Goal: Task Accomplishment & Management: Manage account settings

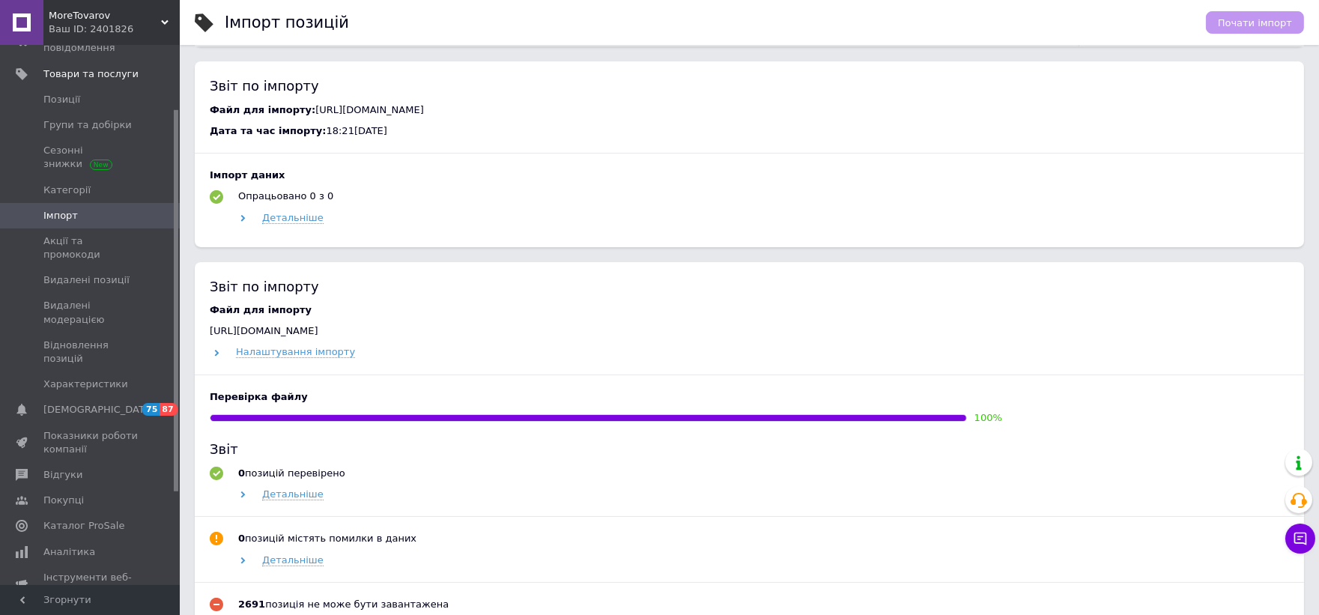
scroll to position [832, 0]
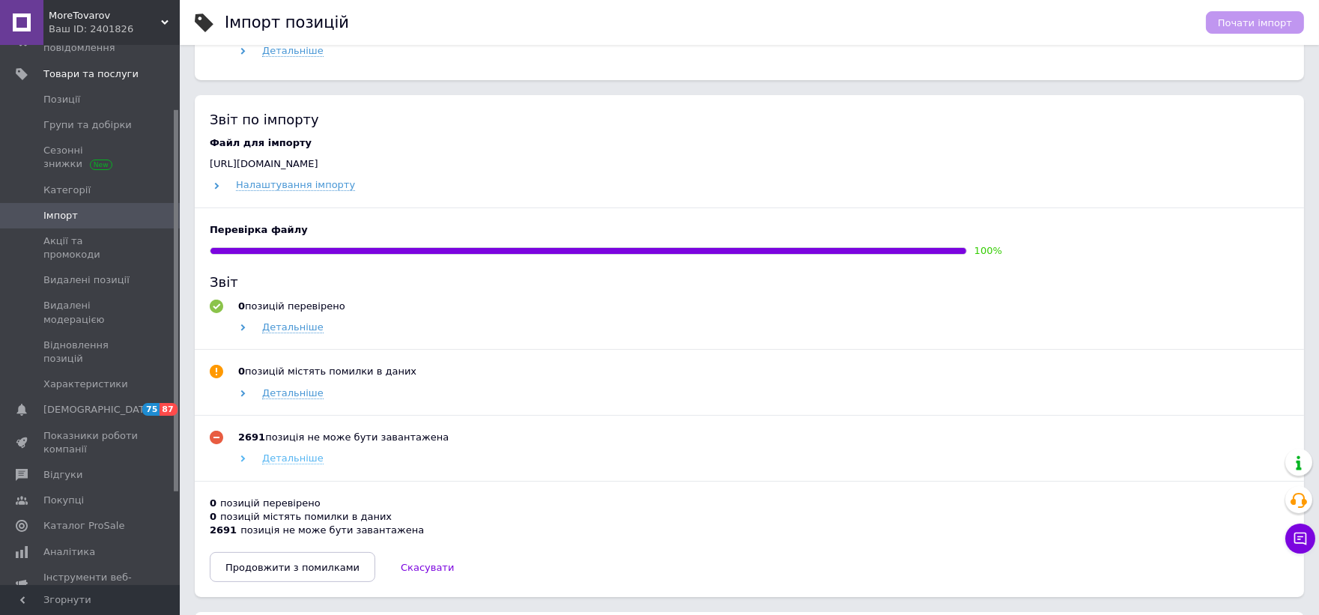
click at [287, 463] on span "Детальніше" at bounding box center [292, 458] width 61 height 12
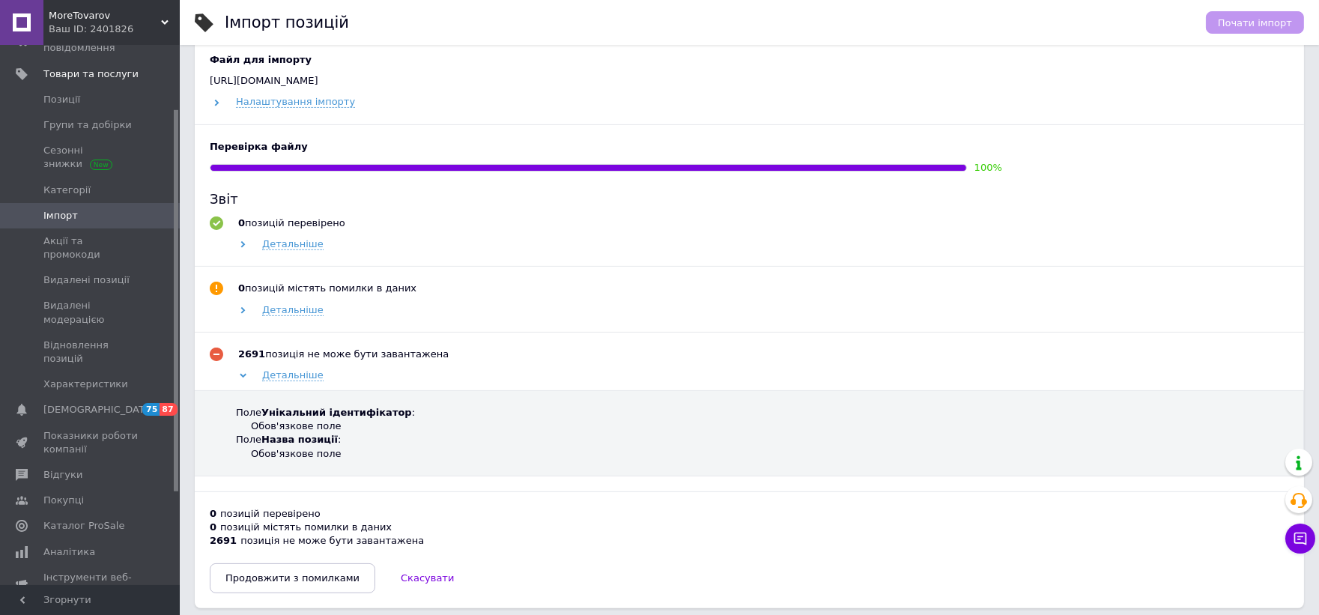
scroll to position [998, 0]
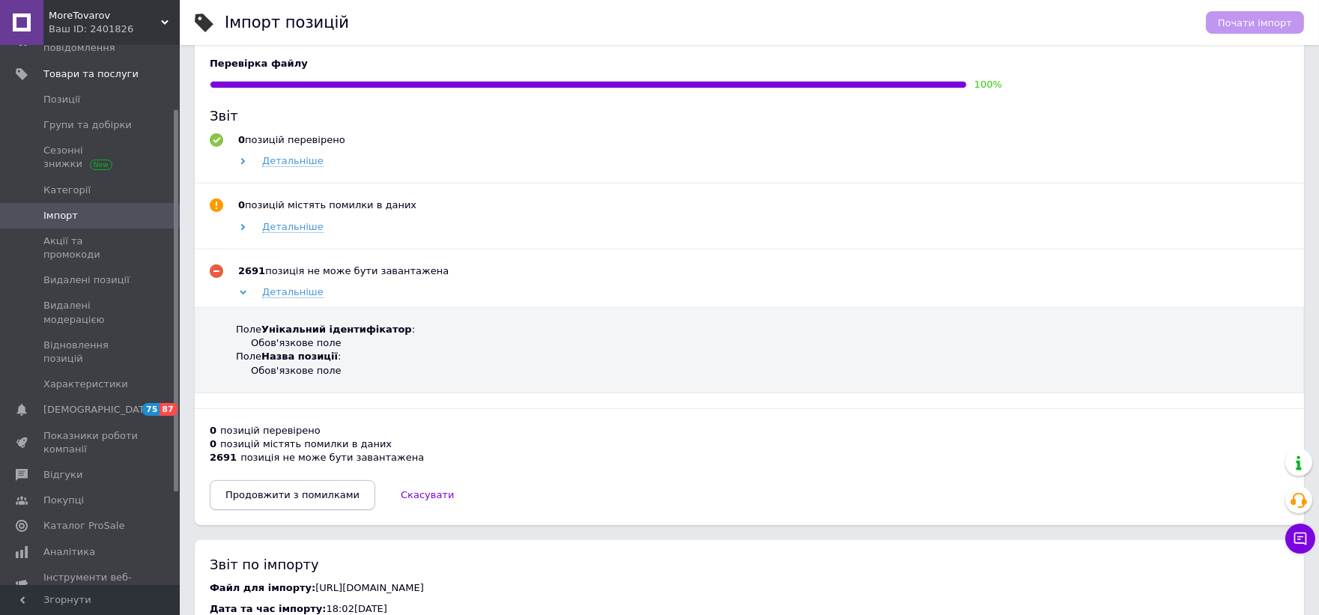
click at [319, 499] on span "Продовжити з помилками" at bounding box center [292, 494] width 134 height 11
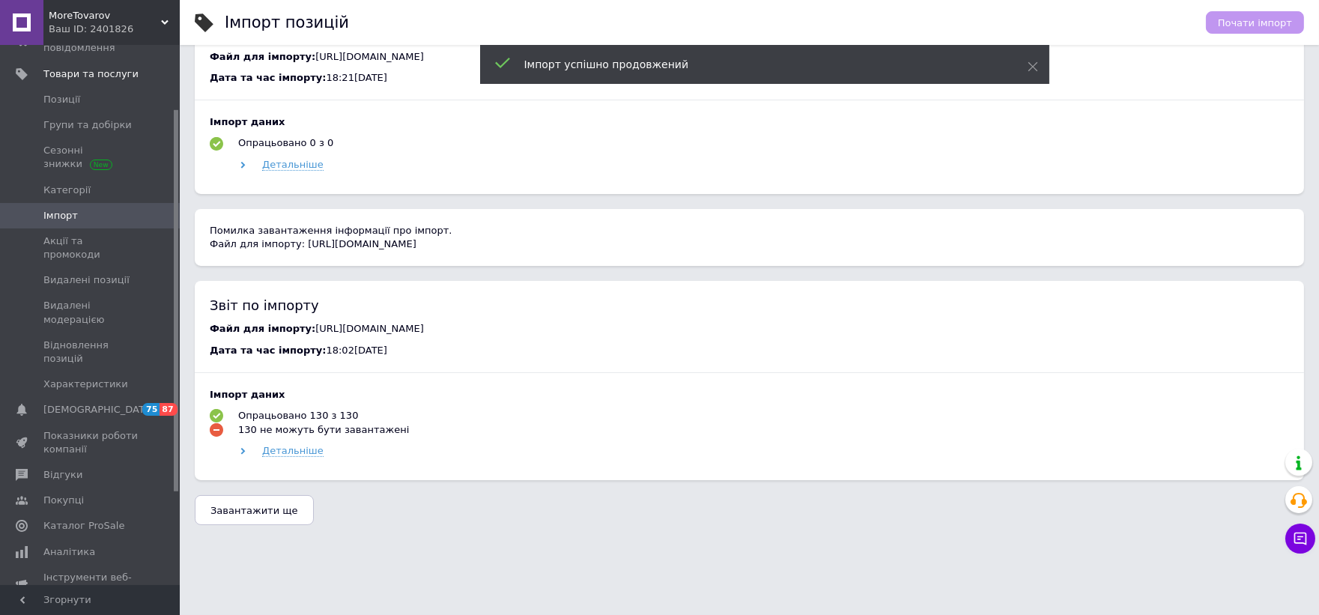
scroll to position [538, 0]
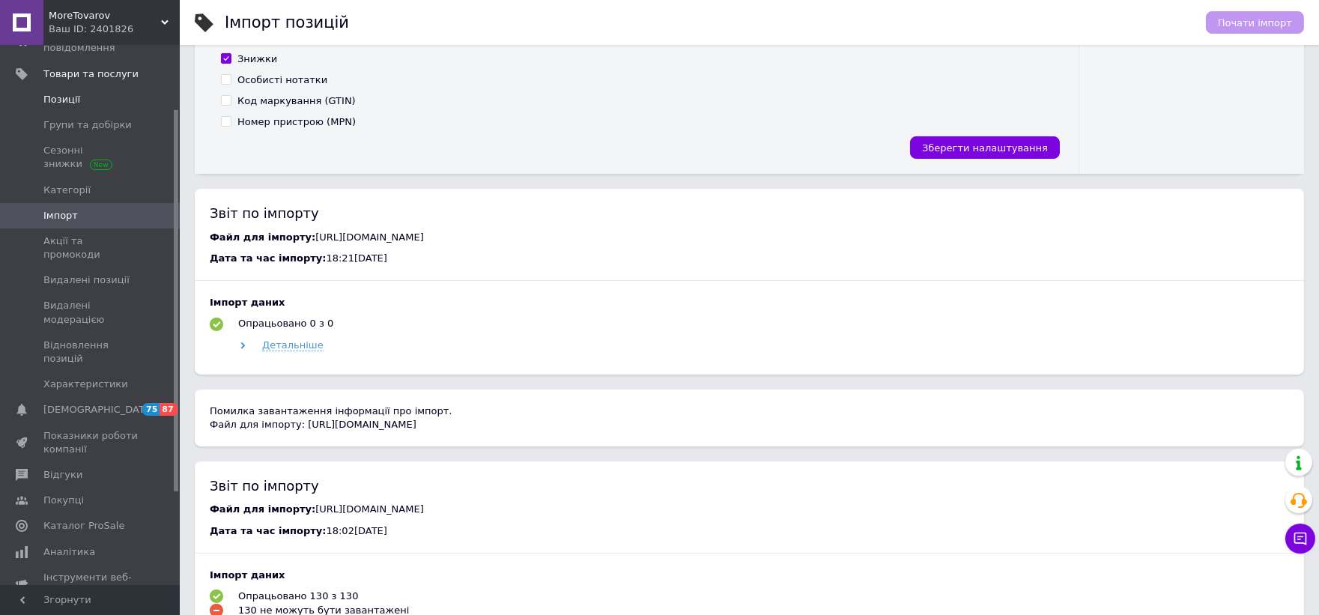
click at [78, 100] on span "Позиції" at bounding box center [90, 99] width 95 height 13
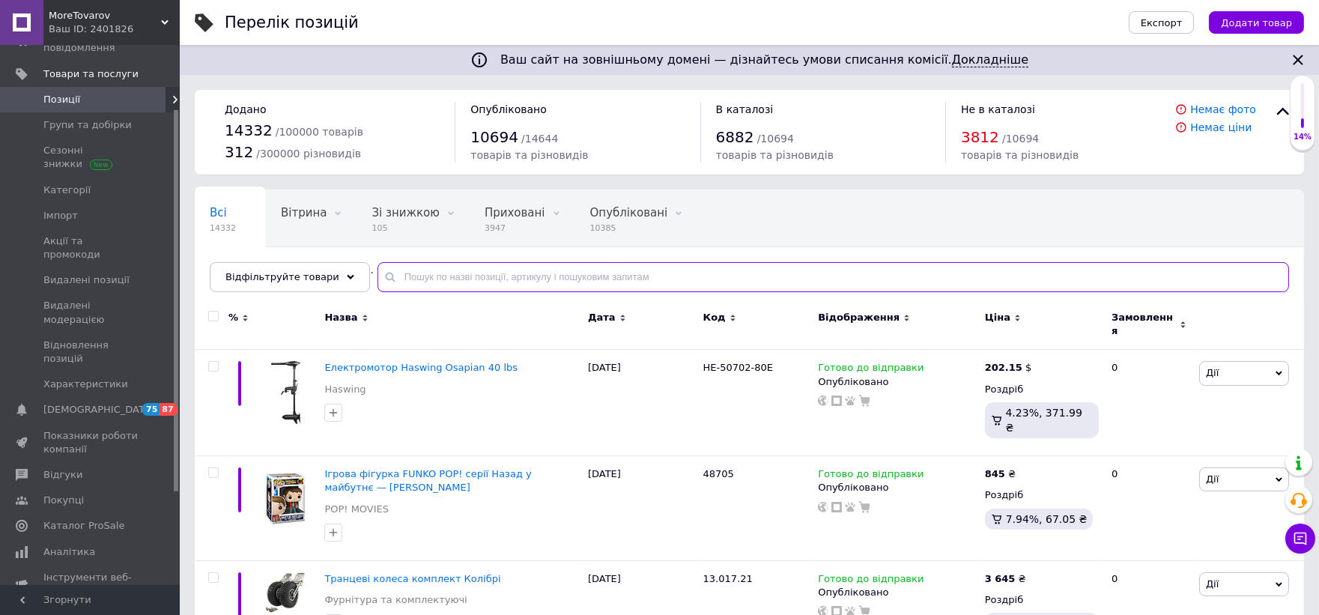
click at [521, 274] on input "text" at bounding box center [834, 277] width 912 height 30
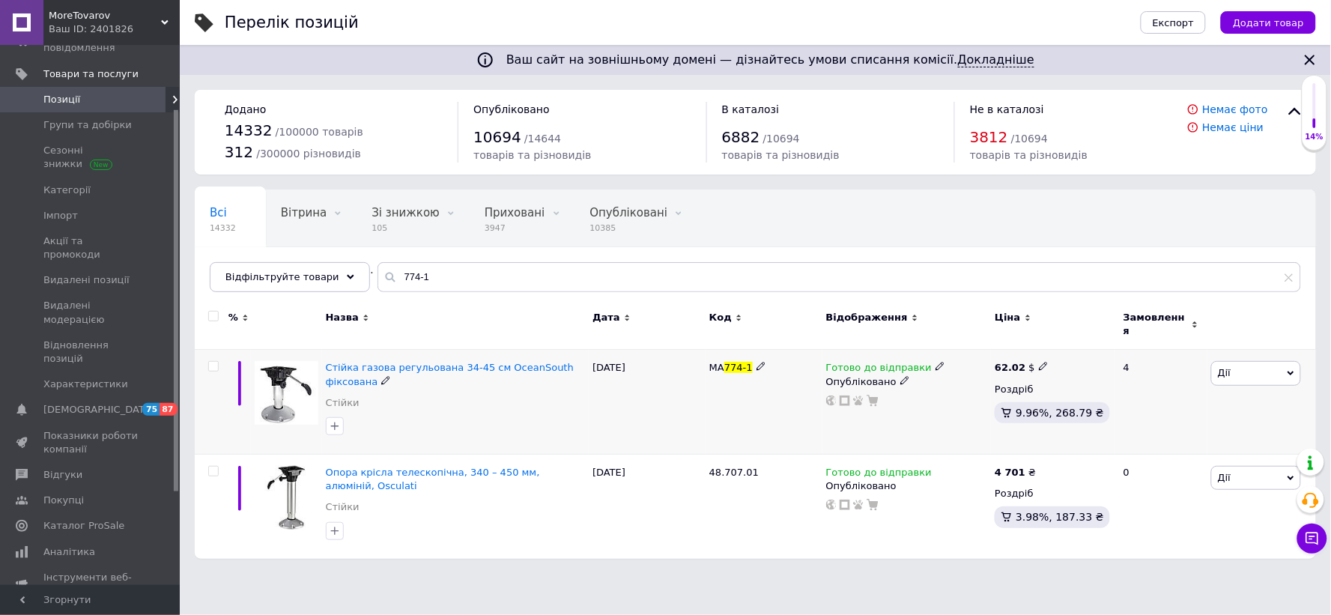
click at [937, 361] on div "Готово до відправки" at bounding box center [907, 367] width 162 height 13
click at [936, 363] on use at bounding box center [940, 367] width 8 height 8
click at [995, 403] on li "Немає в наявності" at bounding box center [1017, 413] width 142 height 21
click at [783, 413] on div "MA 774-1" at bounding box center [764, 402] width 117 height 105
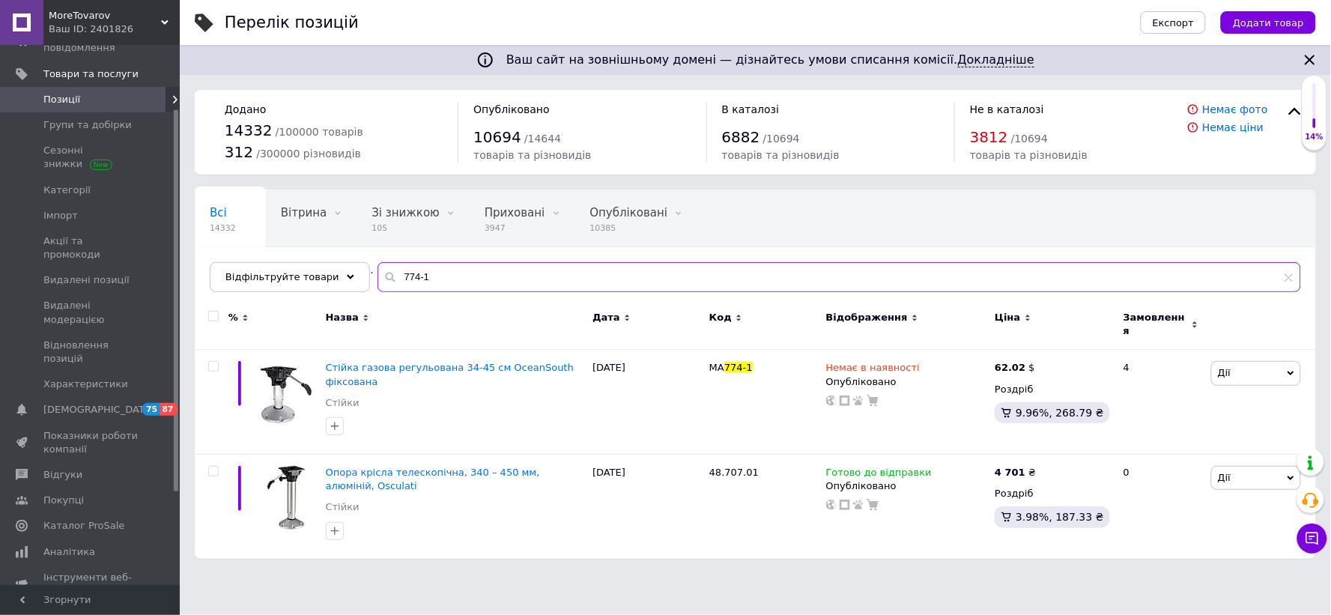
drag, startPoint x: 424, startPoint y: 282, endPoint x: 285, endPoint y: 252, distance: 141.8
click at [317, 261] on div "Всі 14332 Вітрина 0 Видалити Редагувати Зі знижкою 105 Видалити Редагувати Прих…" at bounding box center [755, 241] width 1121 height 103
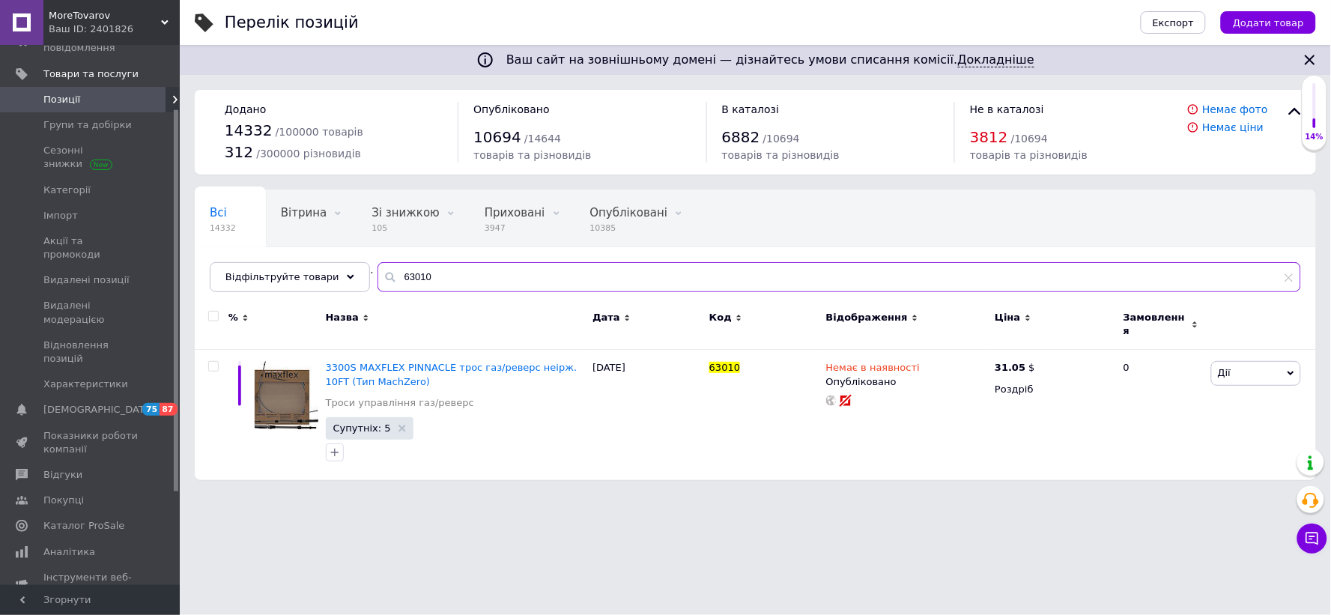
click at [401, 278] on input "63010" at bounding box center [840, 277] width 924 height 30
type input "63010"
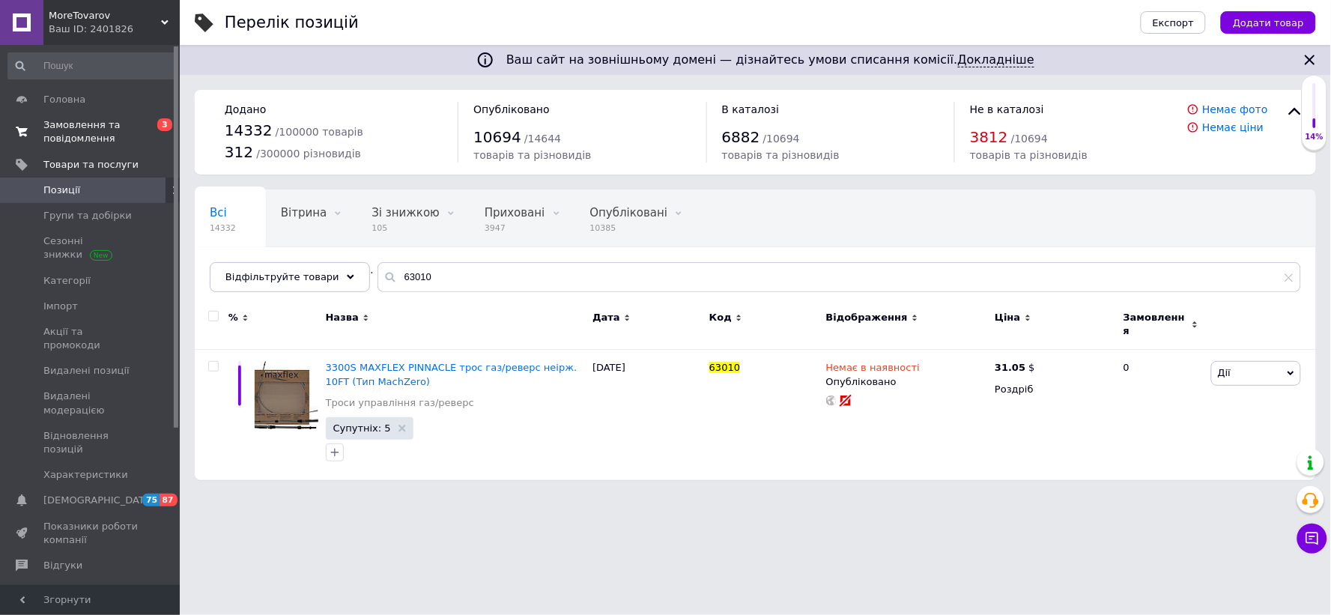
click at [87, 133] on span "Замовлення та повідомлення" at bounding box center [90, 131] width 95 height 27
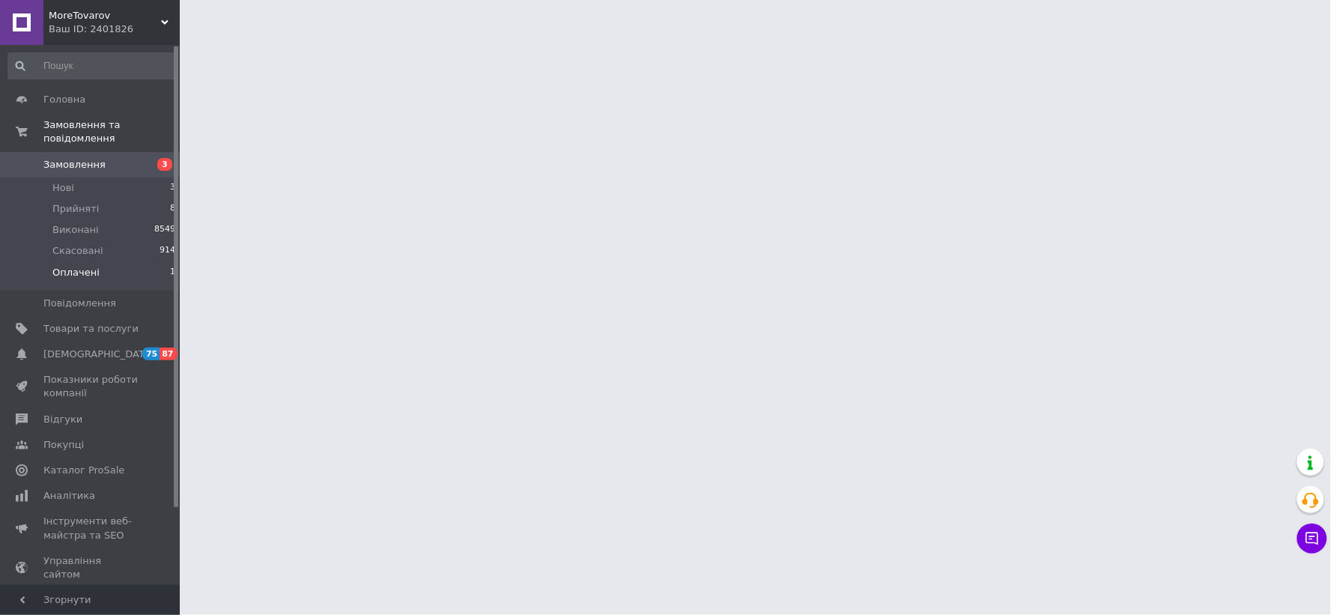
click at [68, 266] on span "Оплачені" at bounding box center [75, 272] width 47 height 13
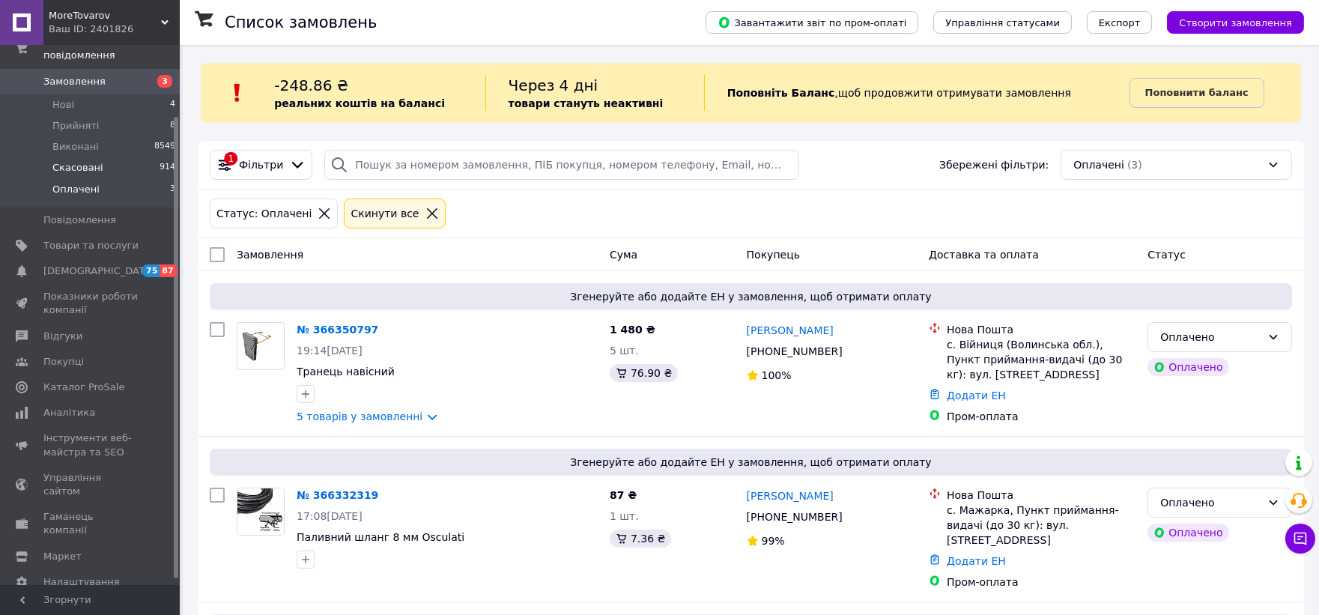
scroll to position [91, 0]
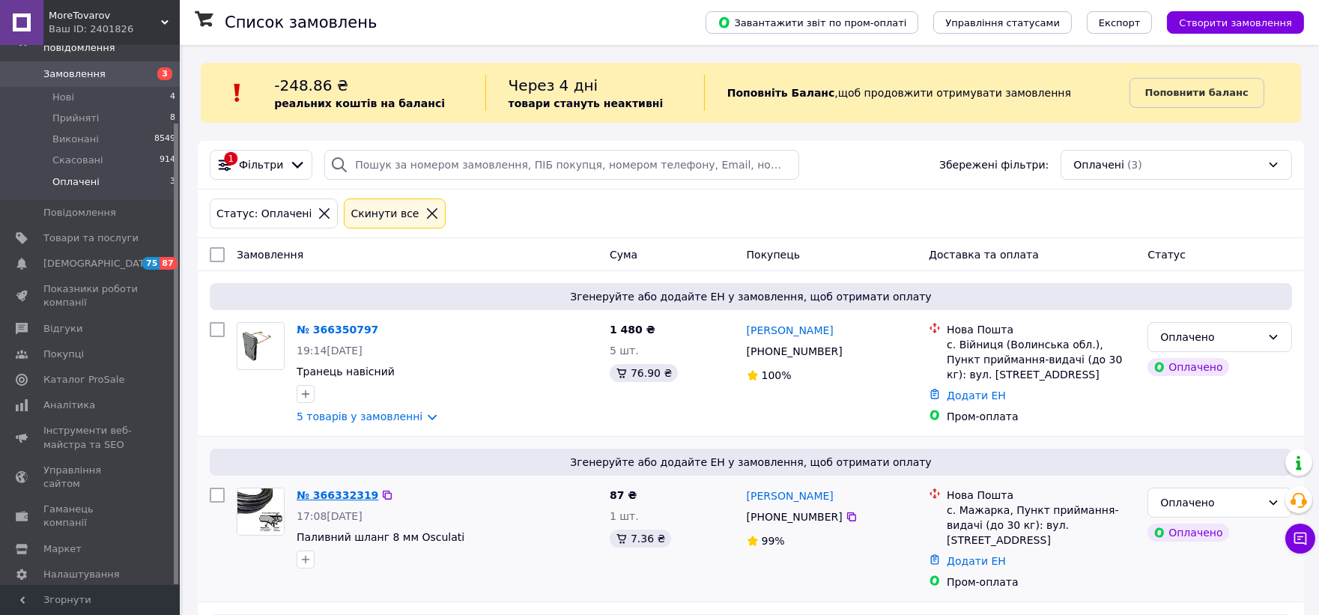
click at [333, 489] on link "№ 366332319" at bounding box center [338, 495] width 82 height 12
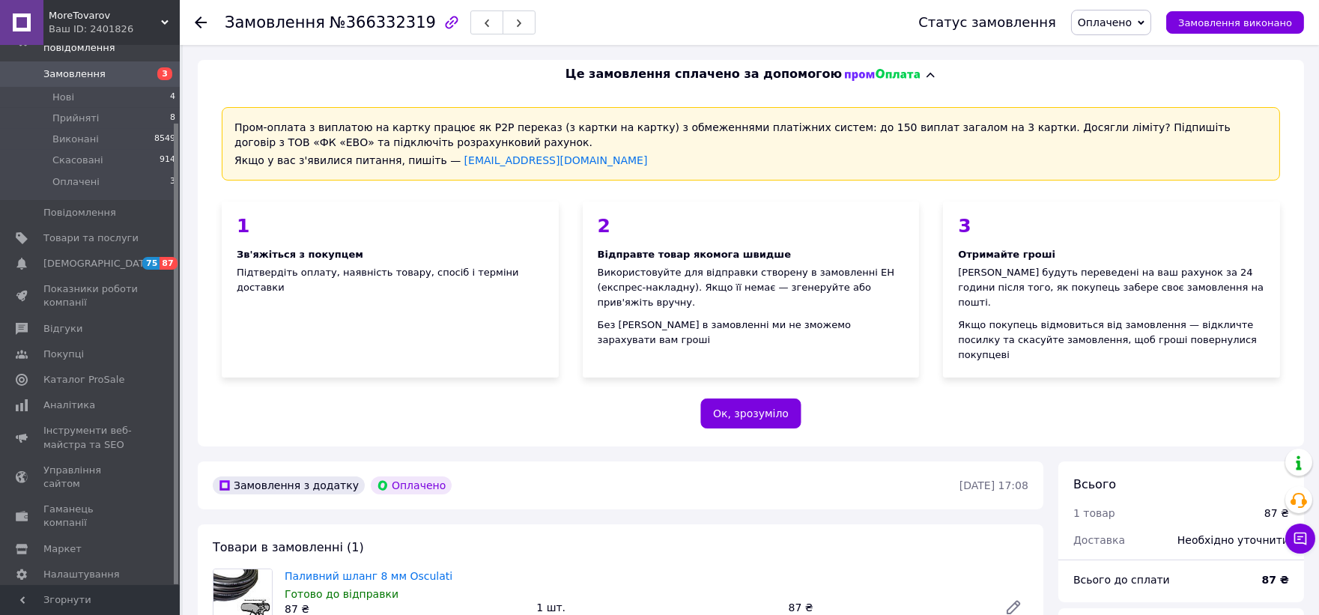
scroll to position [166, 0]
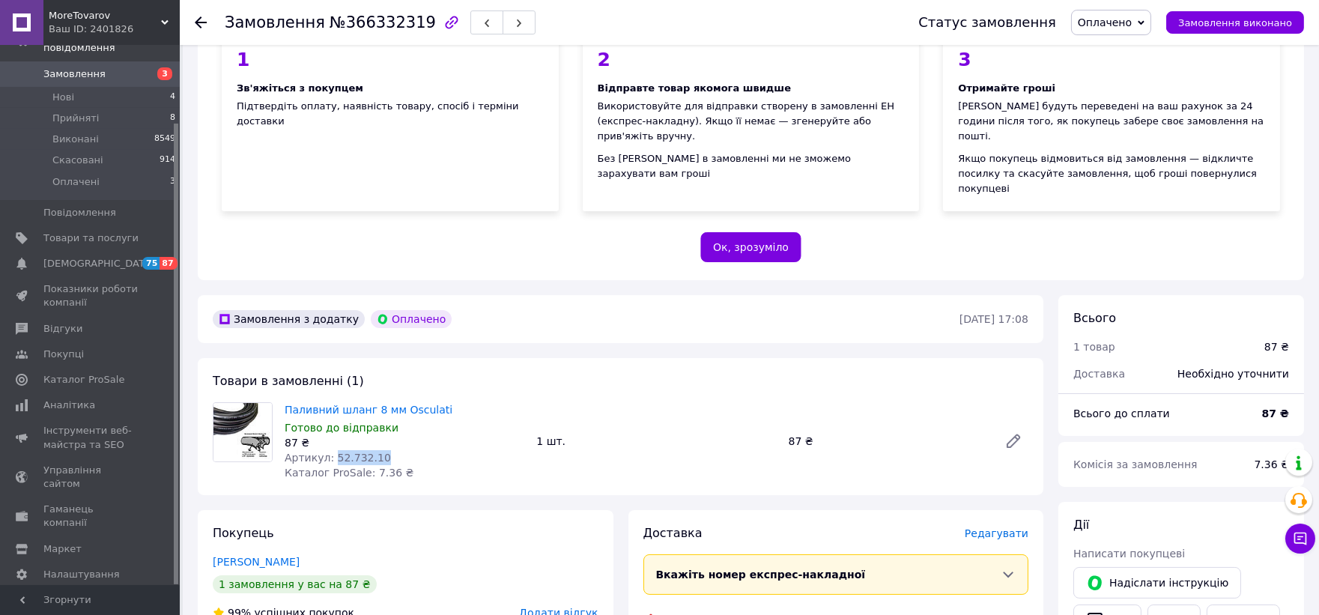
drag, startPoint x: 382, startPoint y: 430, endPoint x: 330, endPoint y: 430, distance: 52.4
click at [330, 450] on div "Артикул: 52.732.10" at bounding box center [405, 457] width 240 height 15
copy span "52.732.10"
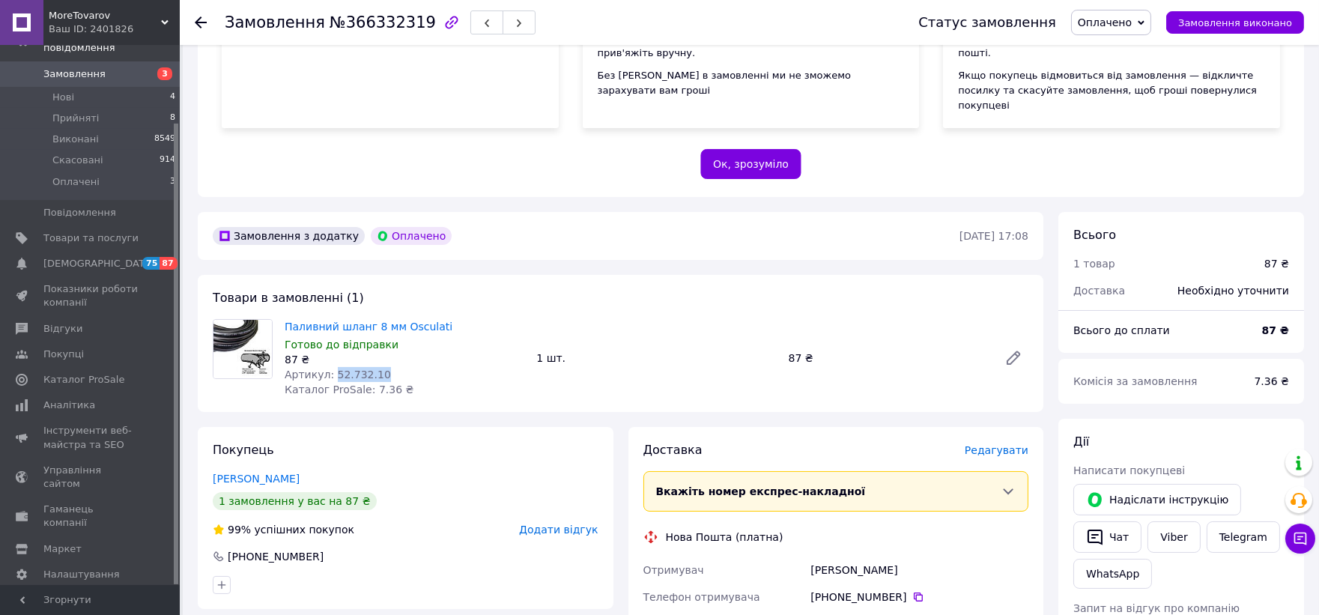
scroll to position [0, 0]
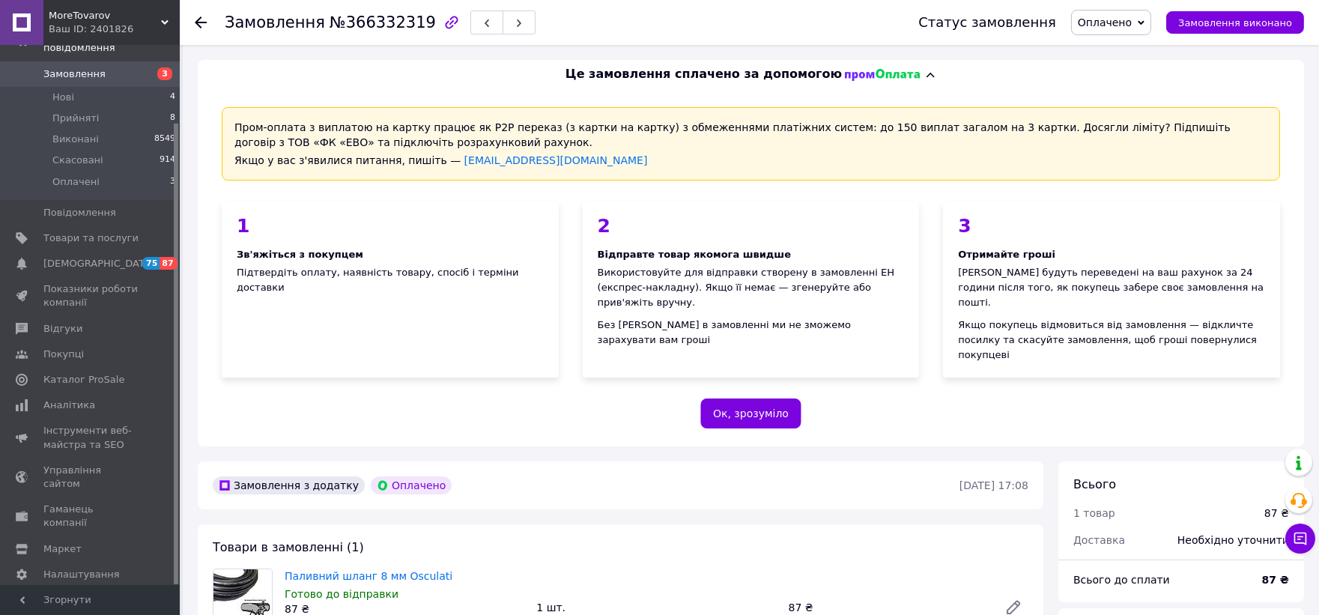
click at [1120, 24] on span "Оплачено" at bounding box center [1105, 22] width 54 height 12
click at [1120, 48] on li "Прийнято" at bounding box center [1111, 52] width 79 height 22
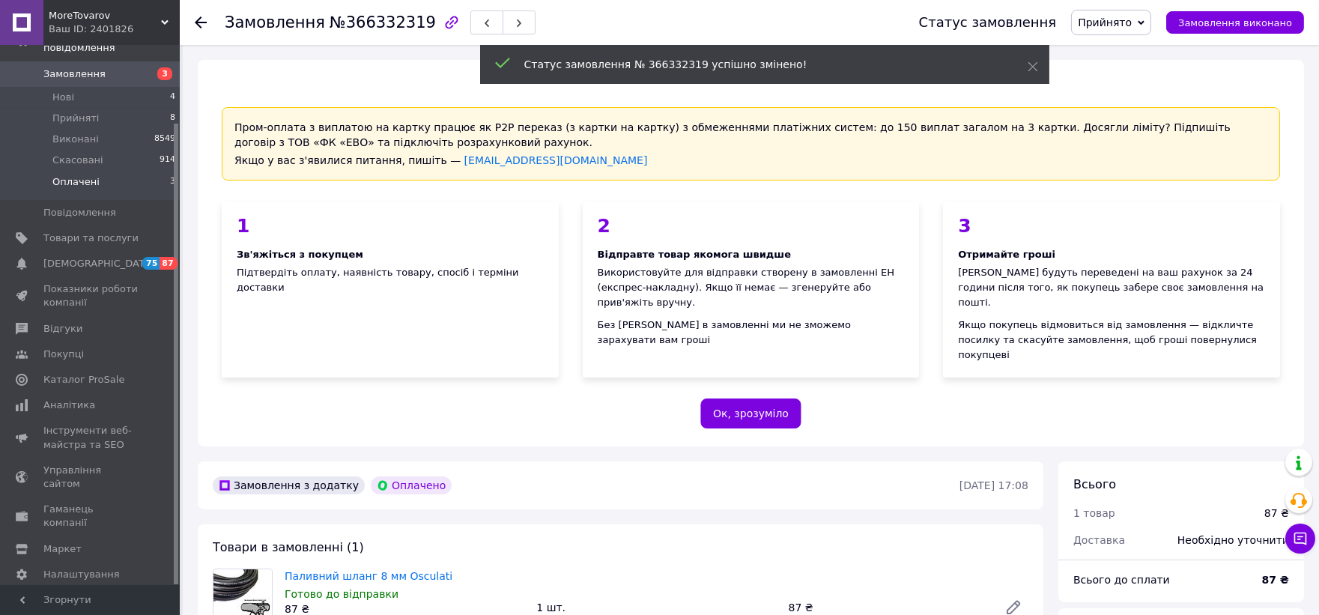
click at [85, 175] on span "Оплачені" at bounding box center [75, 181] width 47 height 13
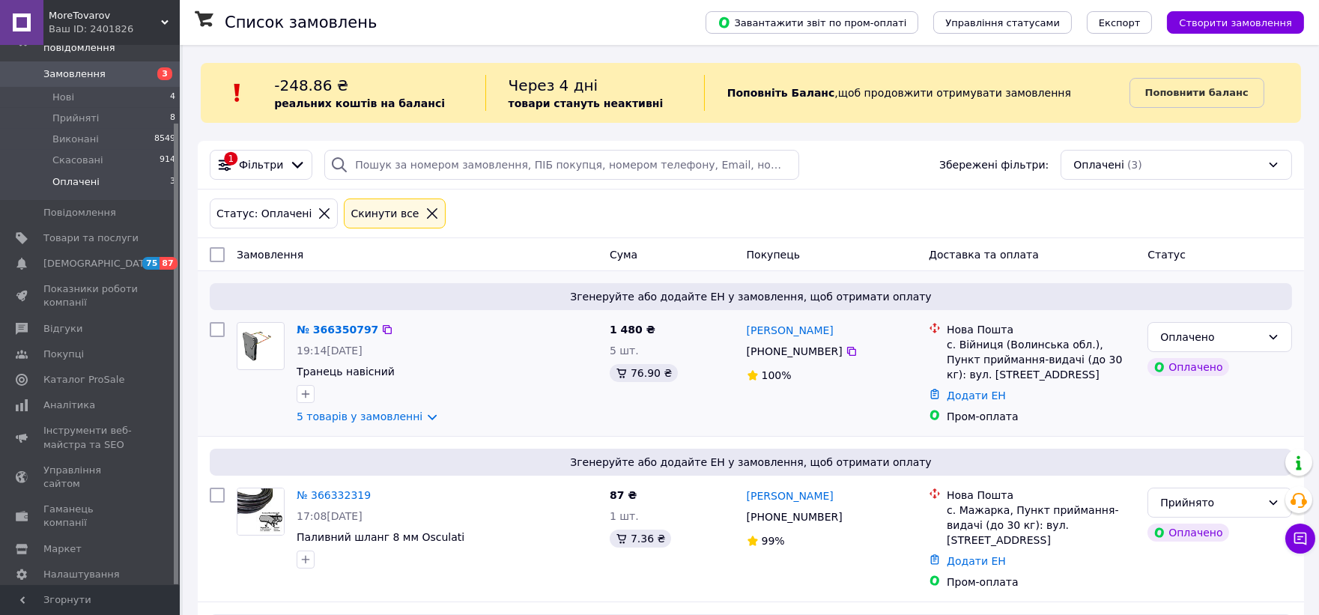
scroll to position [83, 0]
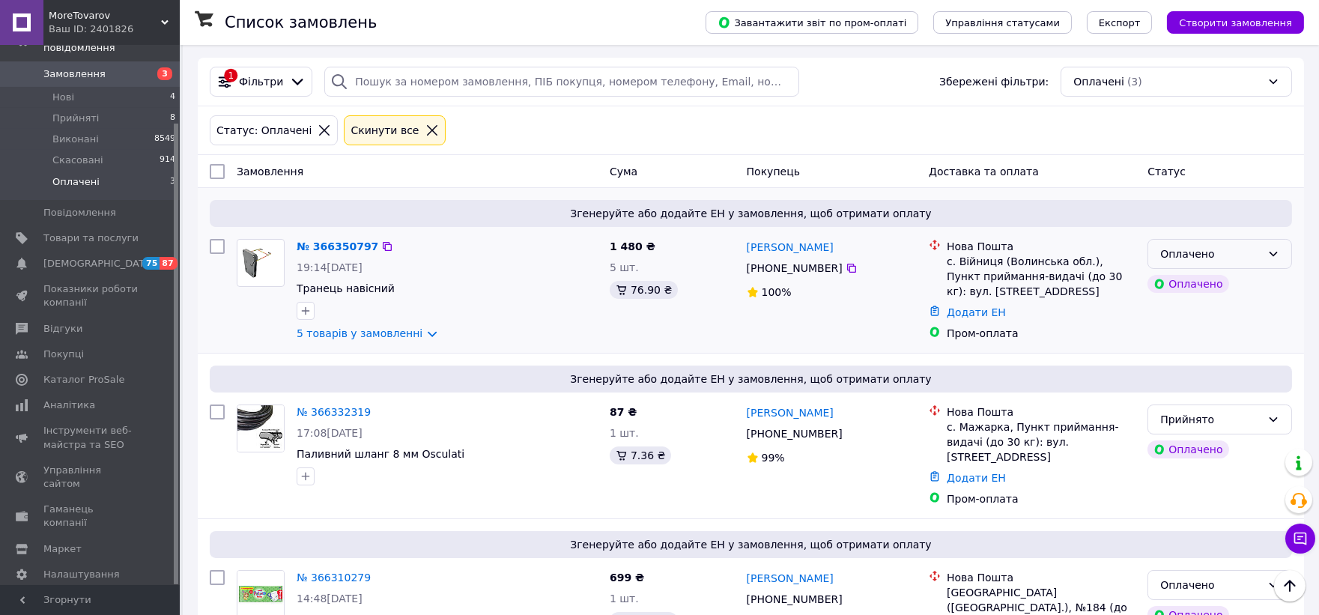
click at [1261, 248] on div "Оплачено" at bounding box center [1210, 254] width 101 height 16
click at [1191, 288] on li "Прийнято" at bounding box center [1219, 287] width 143 height 27
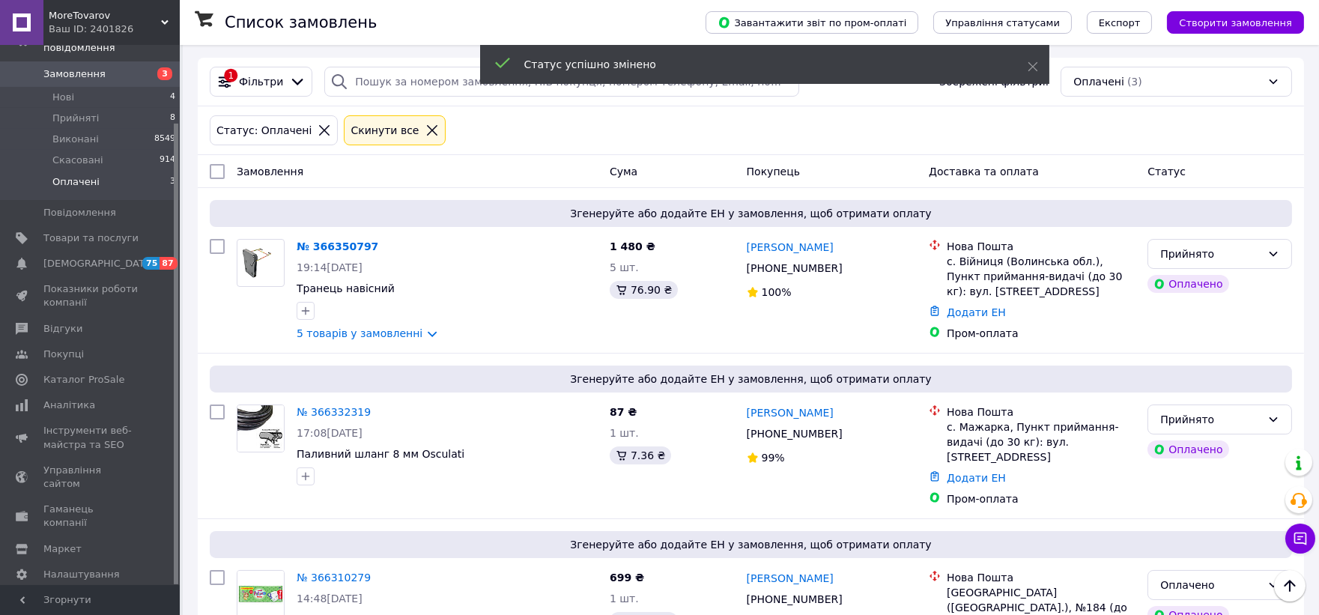
click at [73, 88] on li "Нові 4" at bounding box center [92, 97] width 184 height 21
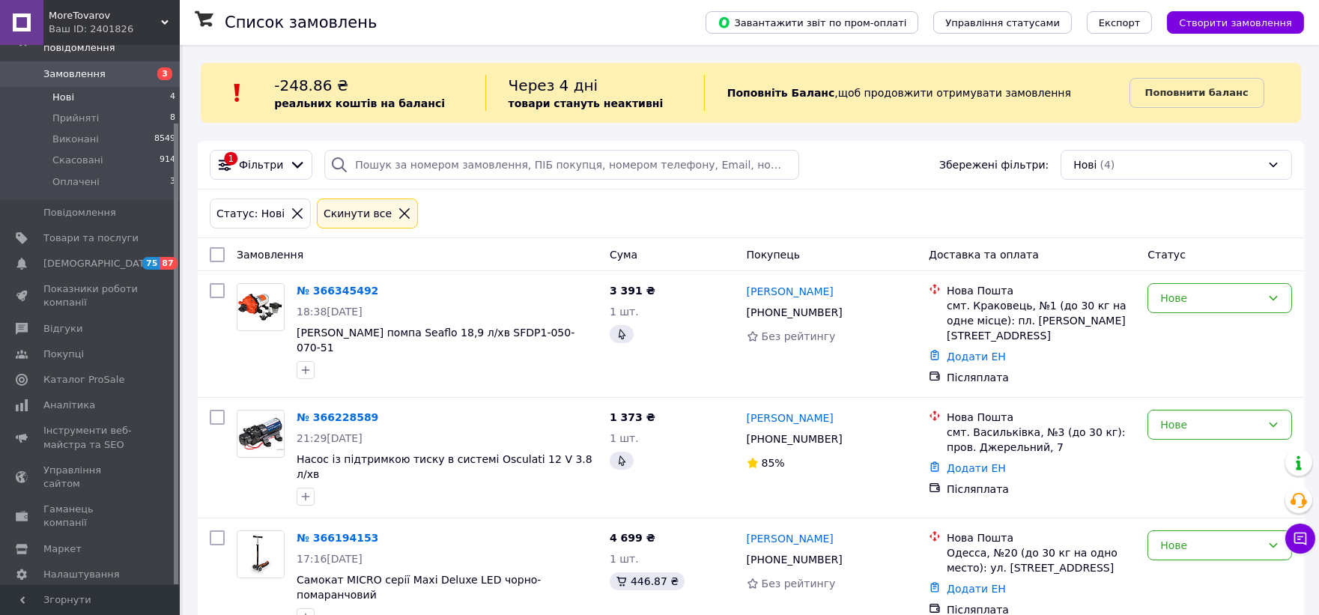
scroll to position [83, 0]
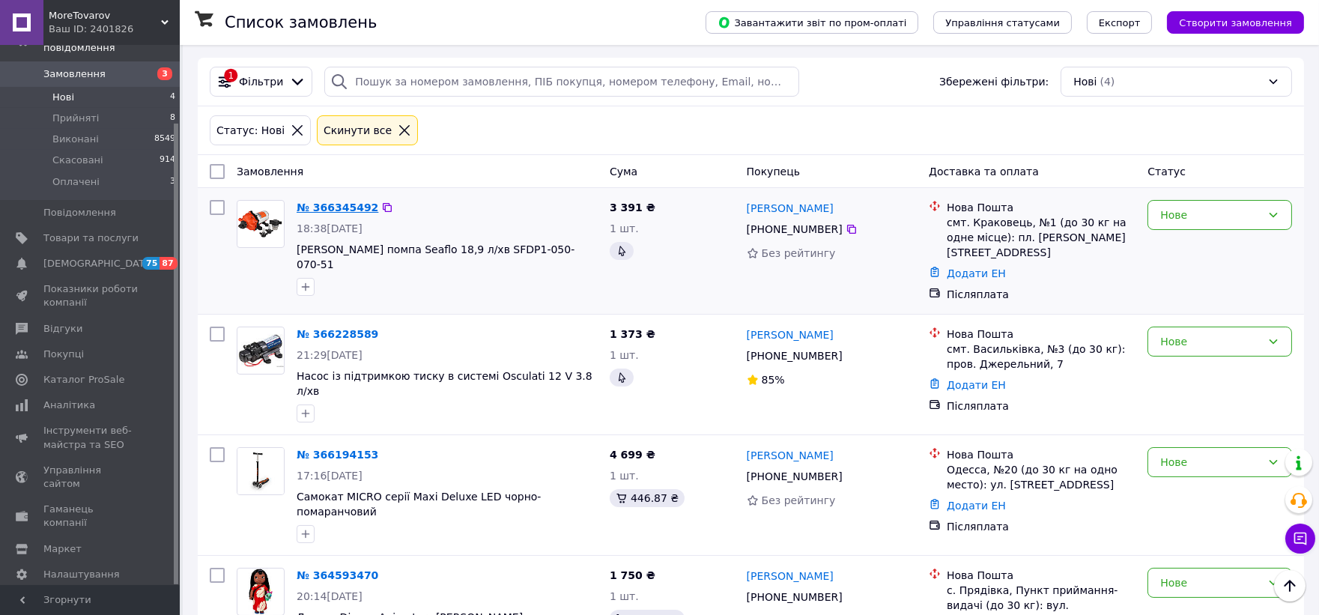
click at [322, 211] on link "№ 366345492" at bounding box center [338, 207] width 82 height 12
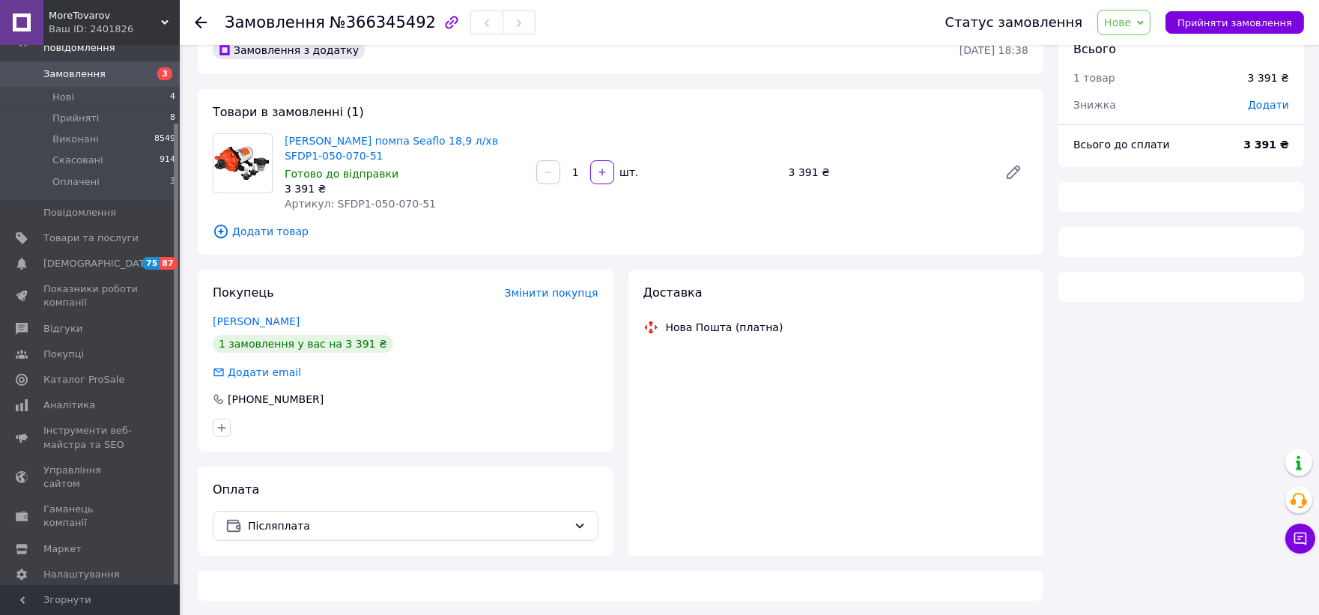
scroll to position [83, 0]
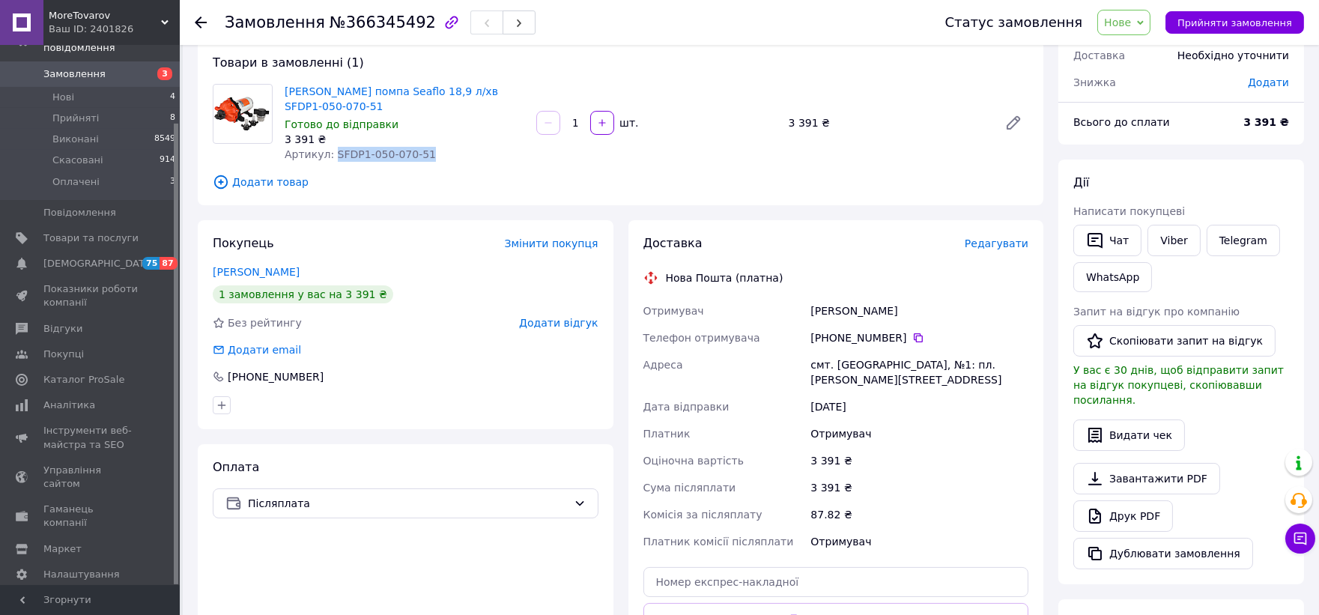
drag, startPoint x: 442, startPoint y: 157, endPoint x: 327, endPoint y: 157, distance: 114.6
click at [327, 157] on div "Артикул: SFDP1-050-070-51" at bounding box center [405, 154] width 240 height 15
copy span "SFDP1-050-070-51"
click at [1131, 18] on span "Нове" at bounding box center [1117, 22] width 27 height 12
click at [1128, 50] on li "Прийнято" at bounding box center [1132, 52] width 69 height 22
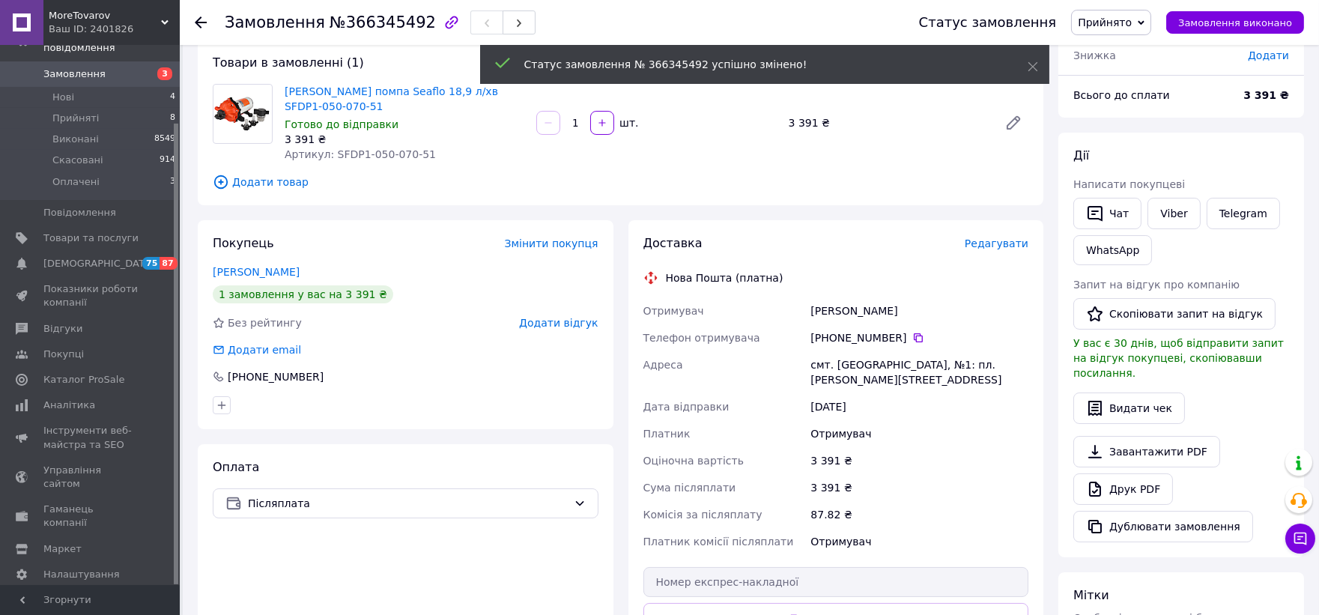
click at [61, 91] on li "Нові 4" at bounding box center [92, 97] width 184 height 21
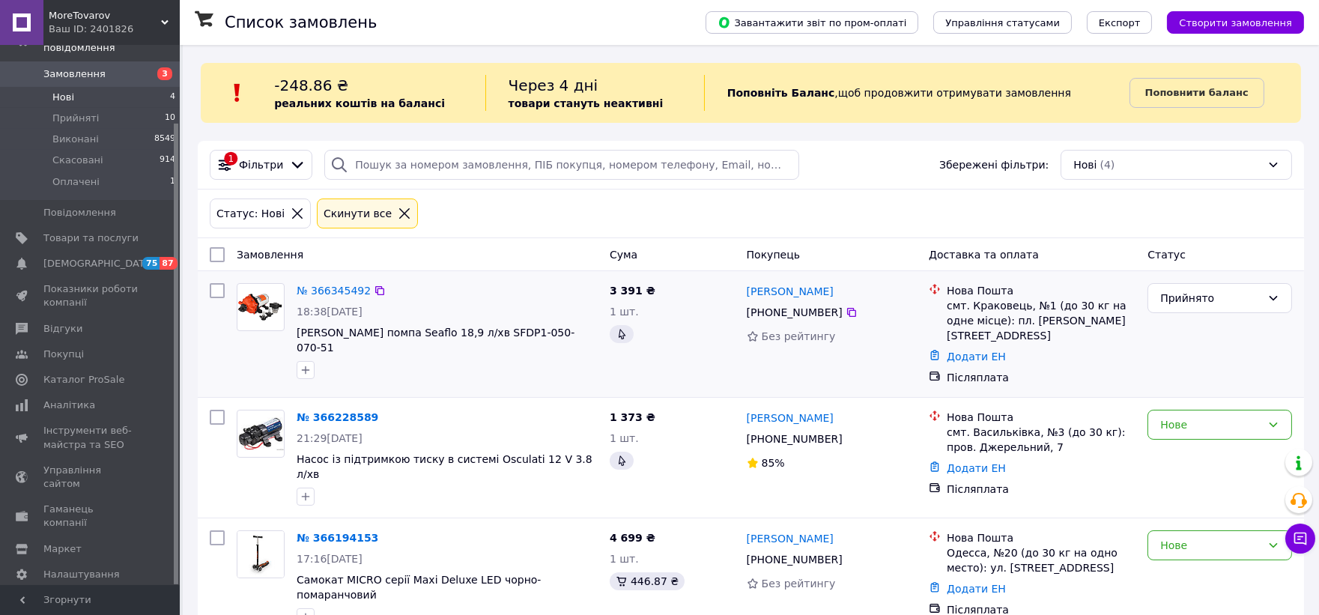
scroll to position [83, 0]
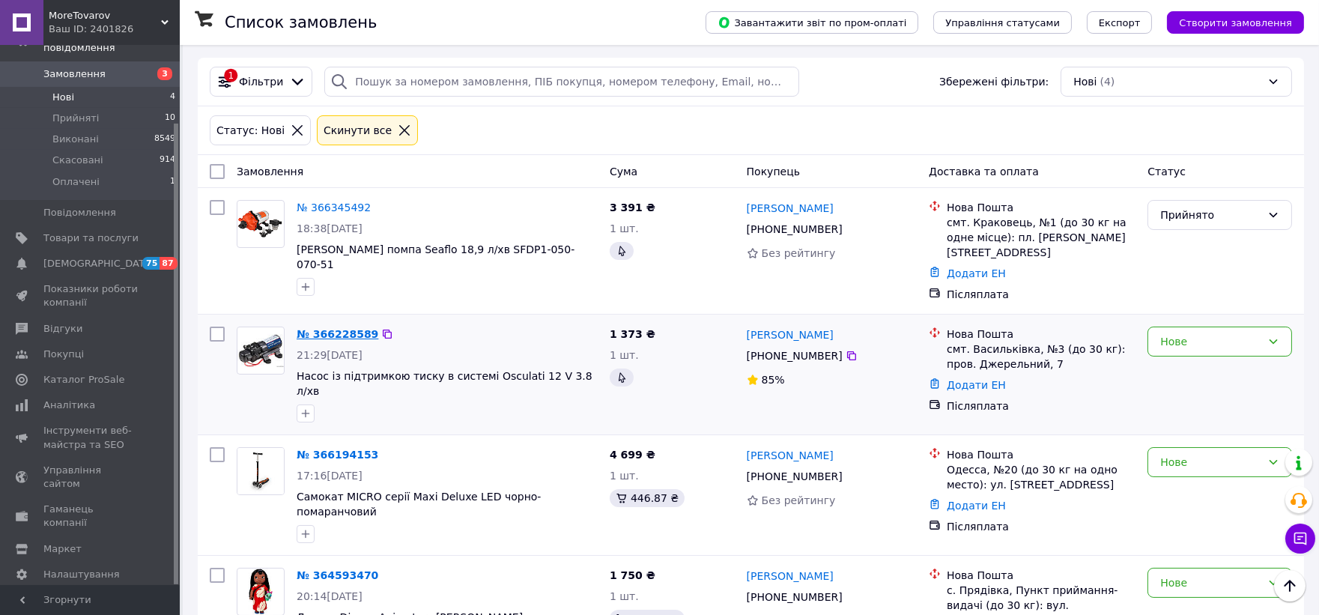
click at [342, 328] on link "№ 366228589" at bounding box center [338, 334] width 82 height 12
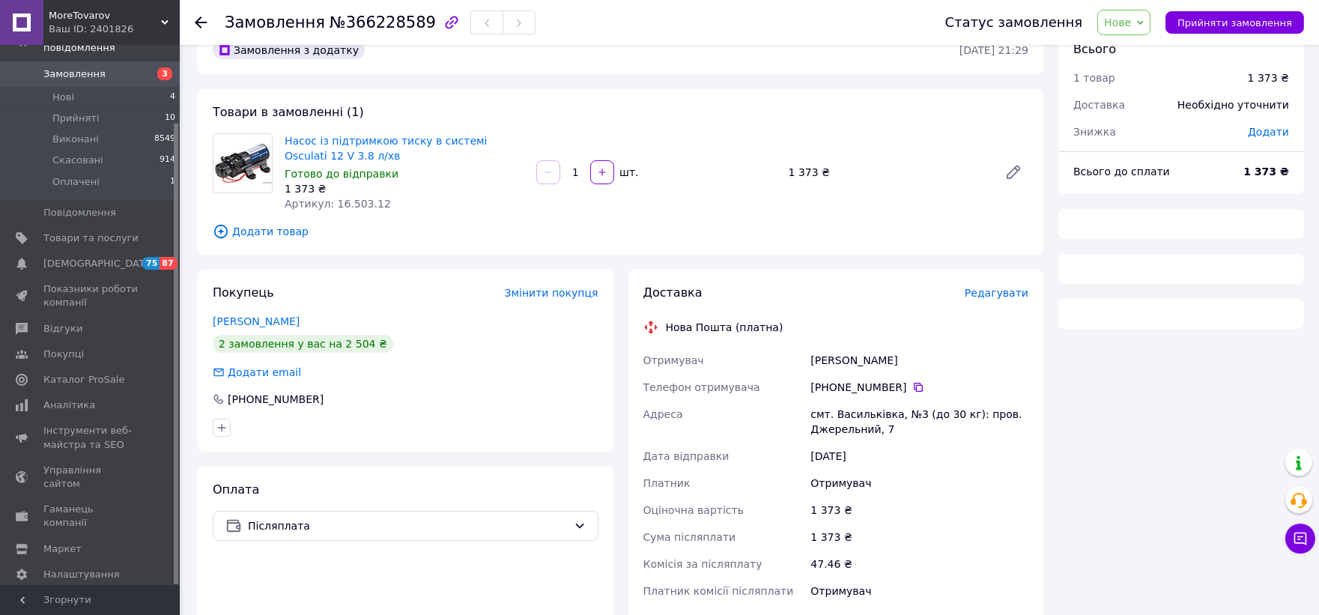
scroll to position [83, 0]
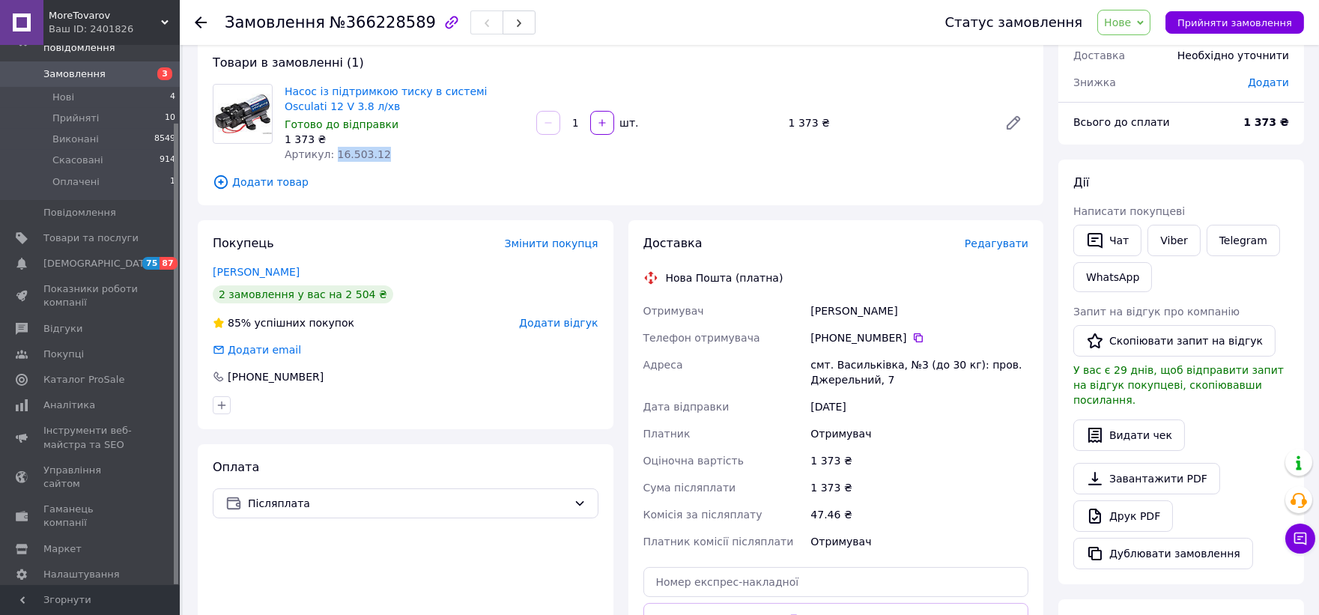
drag, startPoint x: 395, startPoint y: 161, endPoint x: 330, endPoint y: 158, distance: 66.0
click at [330, 158] on div "Артикул: 16.503.12" at bounding box center [405, 154] width 240 height 15
copy span "16.503.12"
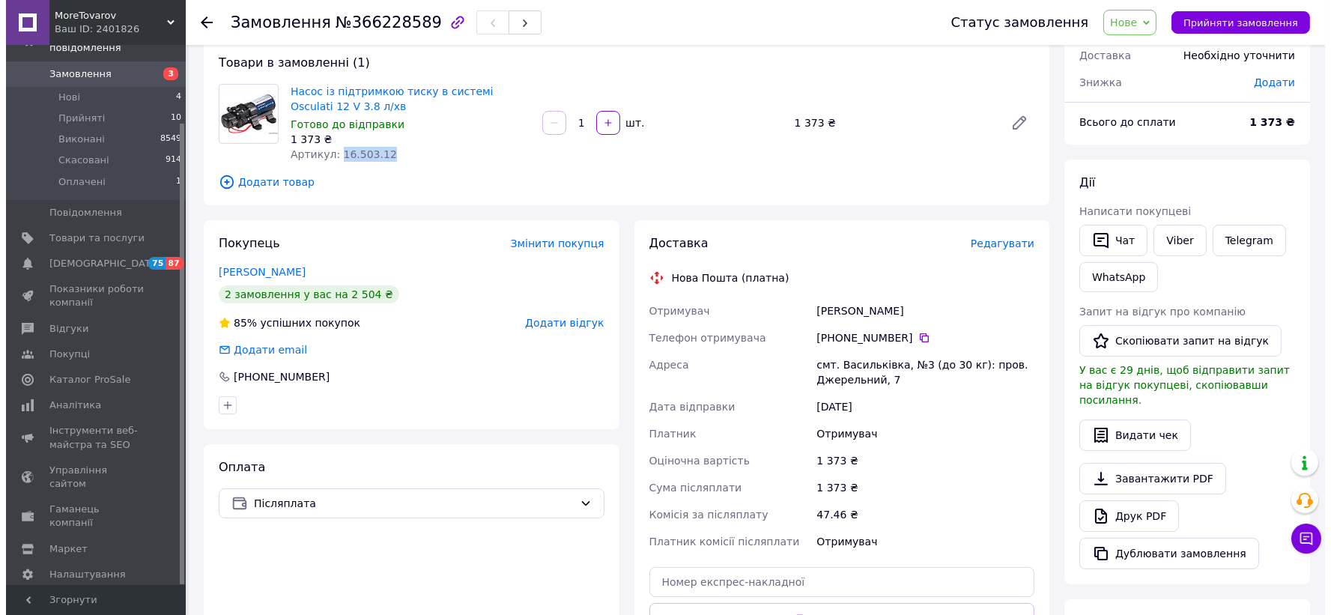
scroll to position [0, 0]
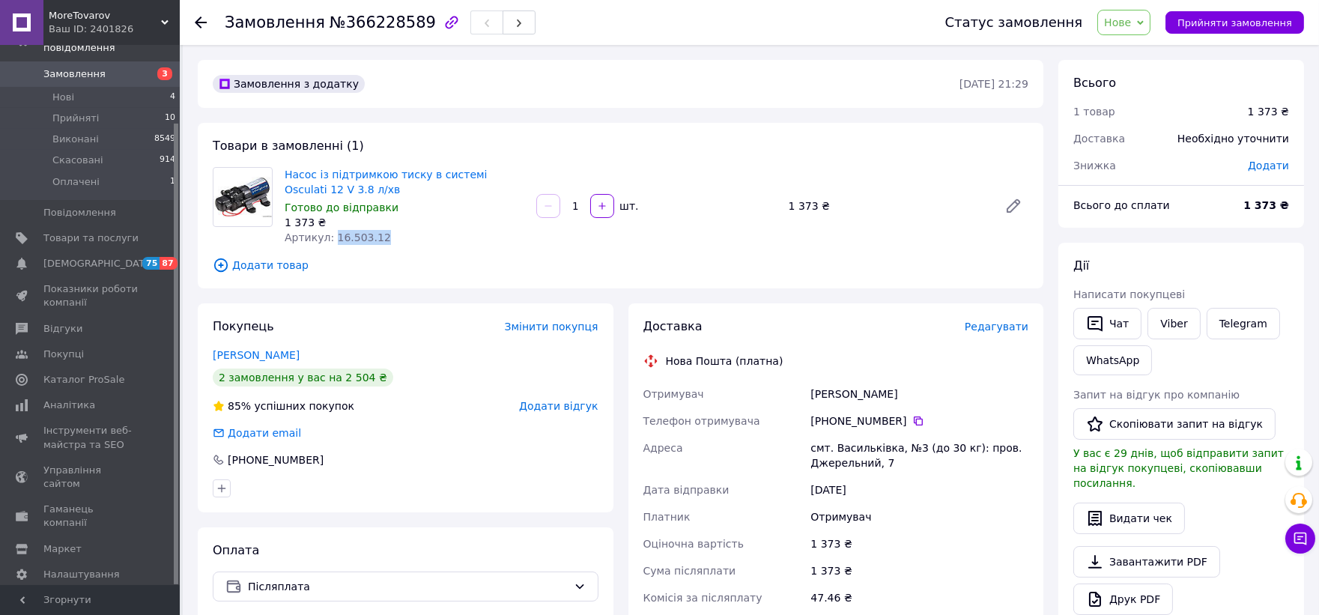
click at [1131, 19] on span "Нове" at bounding box center [1117, 22] width 27 height 12
click at [1131, 55] on li "Прийнято" at bounding box center [1132, 52] width 69 height 22
click at [96, 373] on span "Каталог ProSale" at bounding box center [83, 379] width 81 height 13
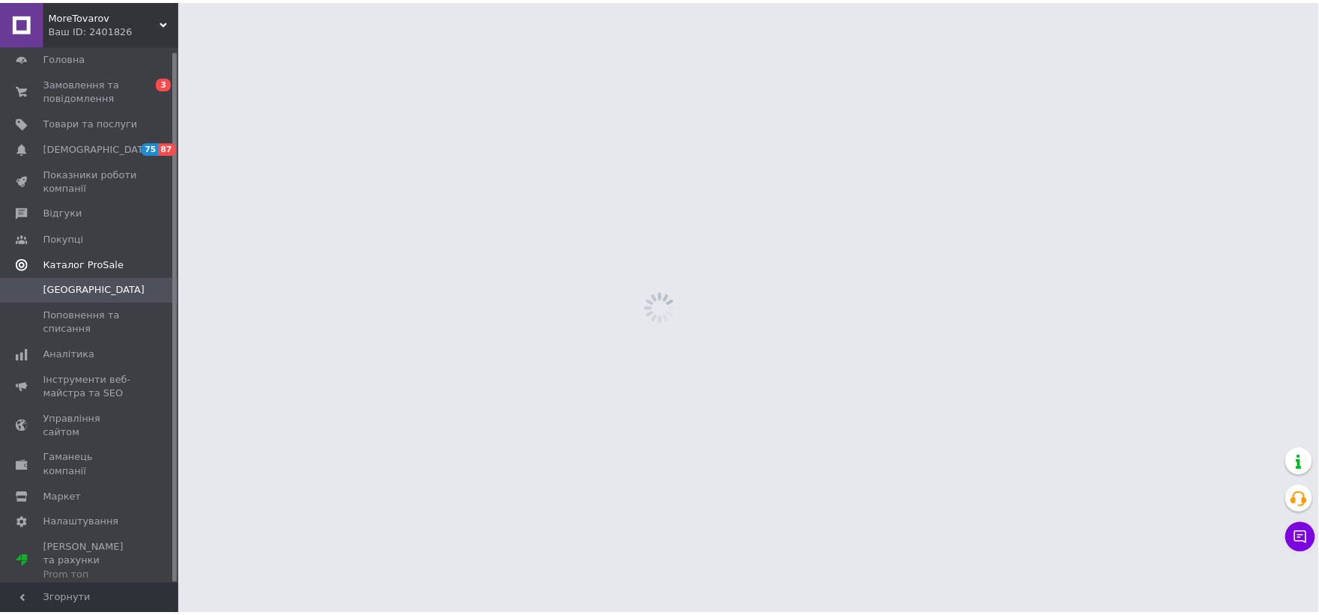
scroll to position [4, 0]
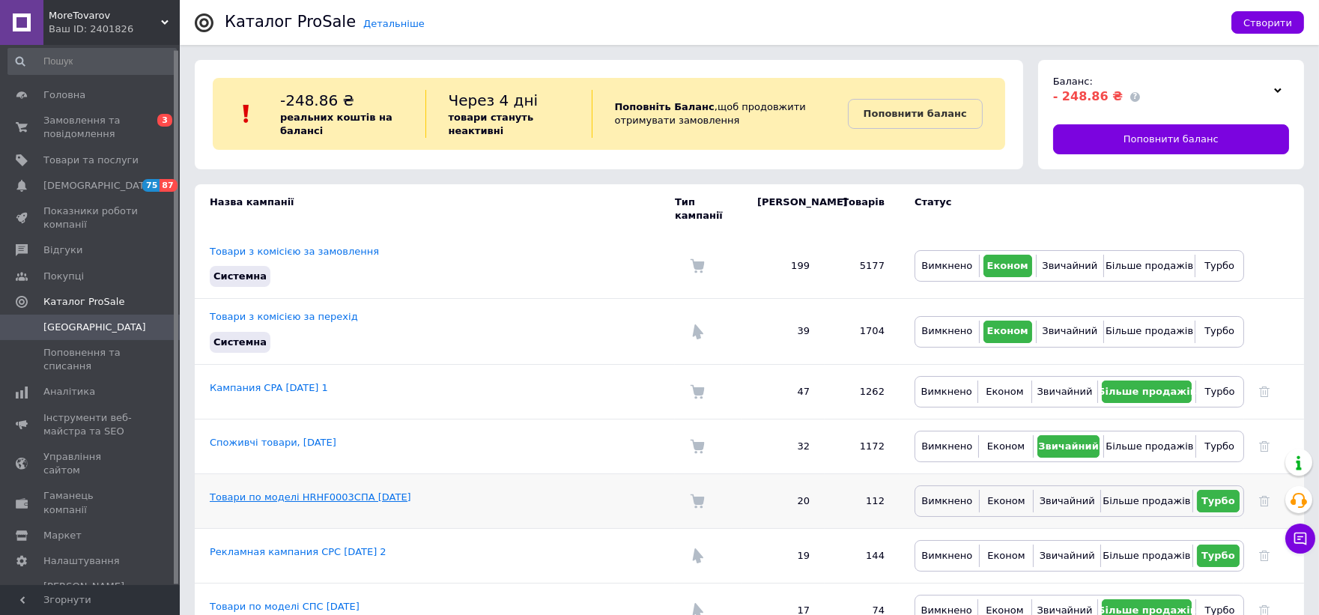
click at [330, 491] on link "Товари по моделі HRHF0003СПА [DATE]" at bounding box center [310, 496] width 201 height 11
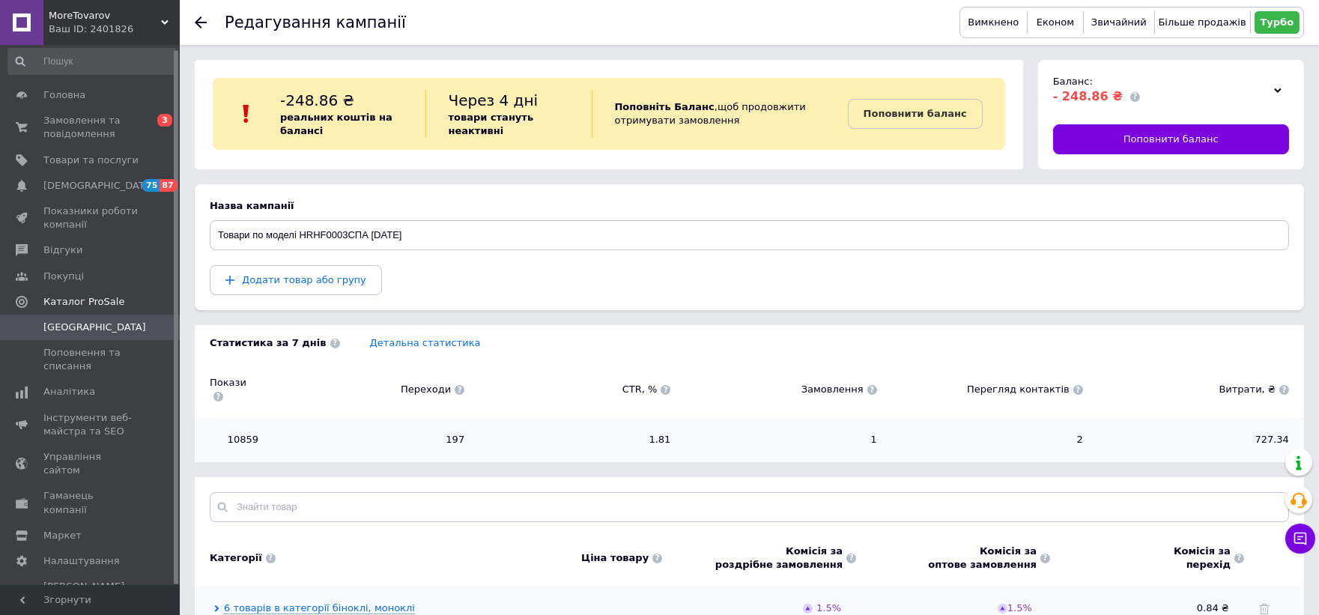
scroll to position [83, 0]
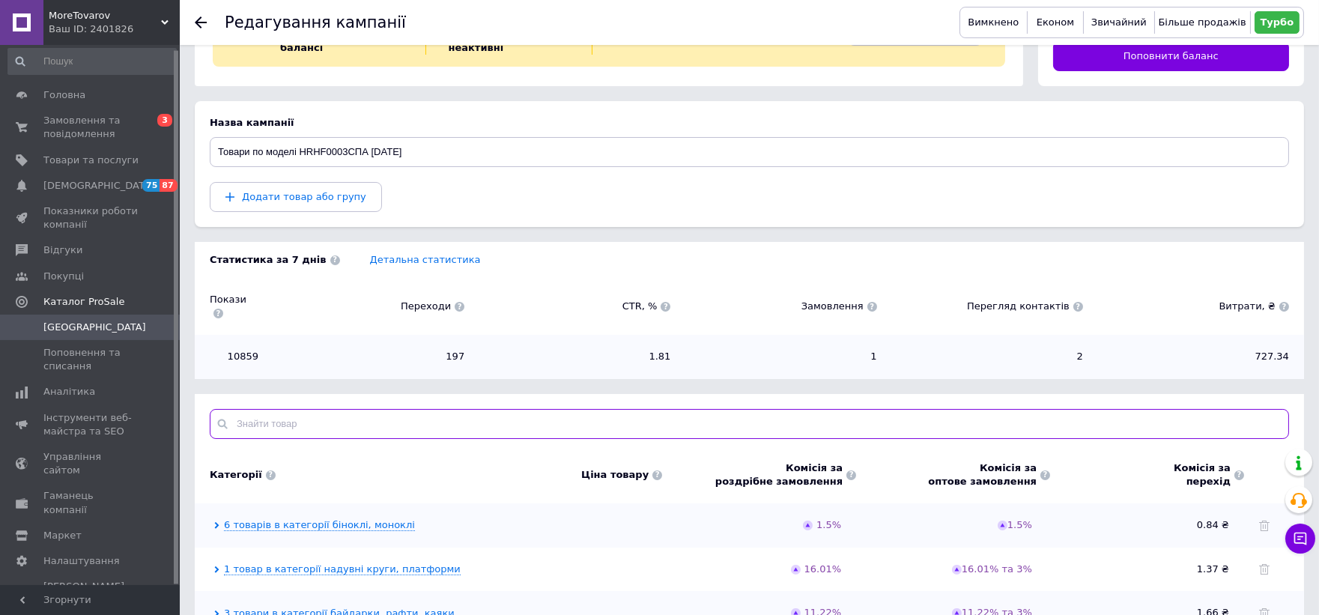
click at [319, 413] on input "text" at bounding box center [749, 424] width 1079 height 30
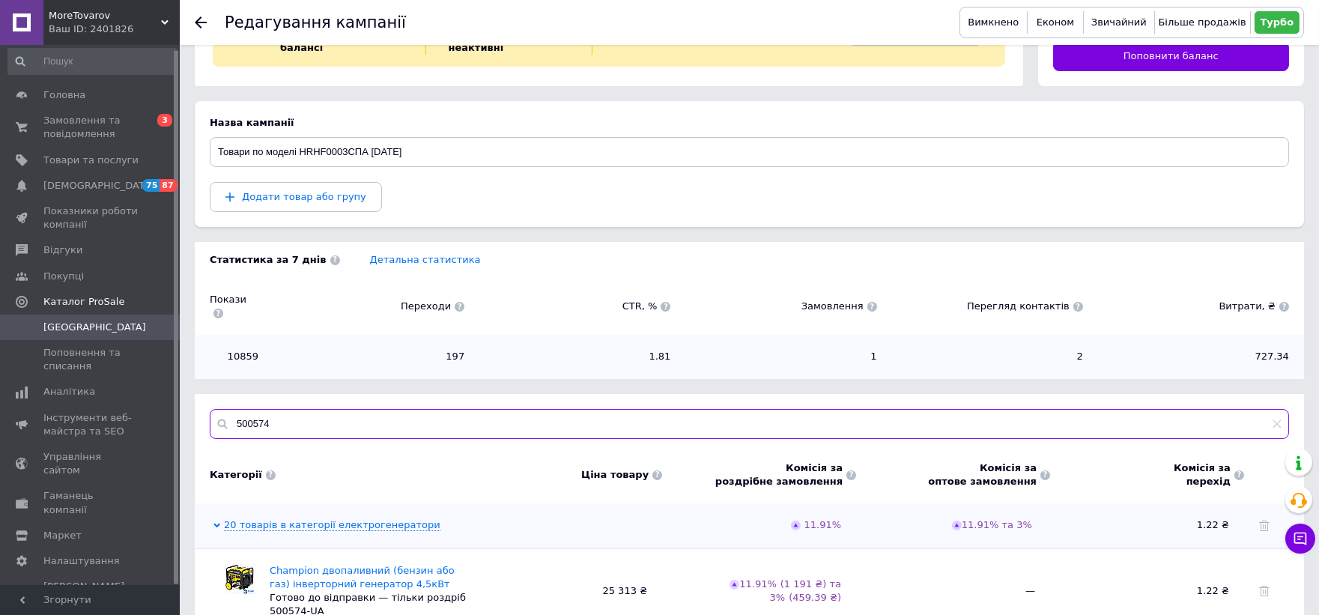
scroll to position [141, 0]
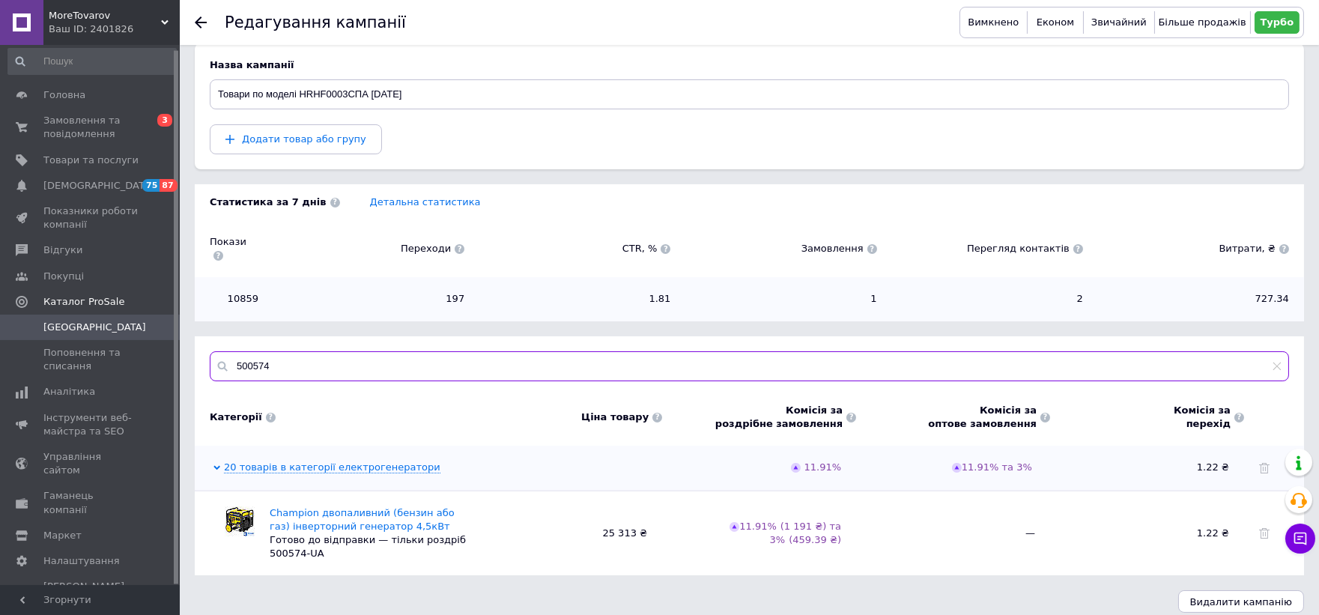
type input "500574"
